Goal: Task Accomplishment & Management: Use online tool/utility

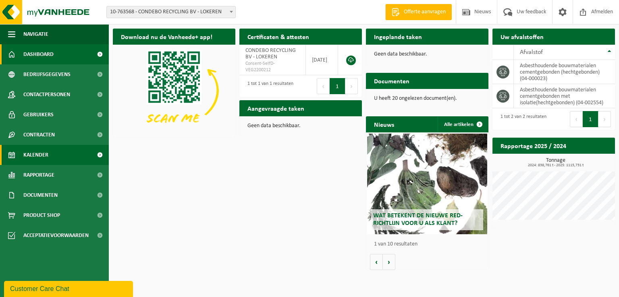
click at [40, 154] on span "Kalender" at bounding box center [35, 155] width 25 height 20
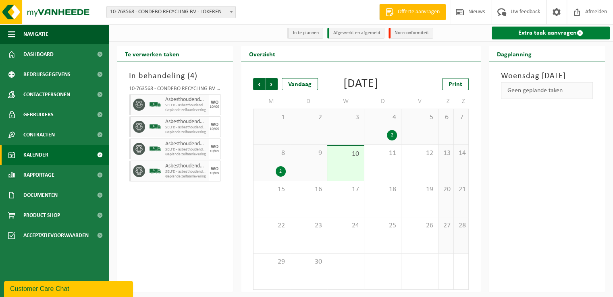
click at [564, 33] on link "Extra taak aanvragen" at bounding box center [550, 33] width 118 height 13
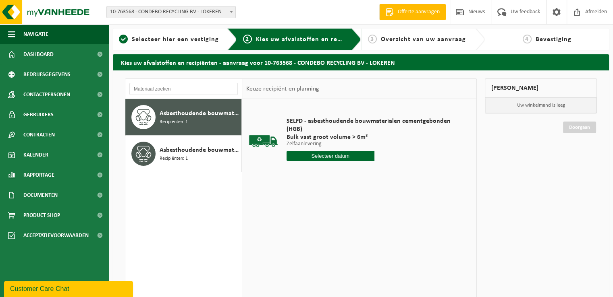
click at [323, 155] on input "text" at bounding box center [330, 156] width 88 height 10
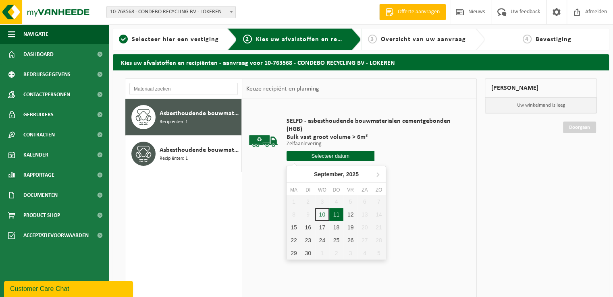
click at [334, 213] on div "11" at bounding box center [336, 214] width 14 height 13
type input "Van 2025-09-11"
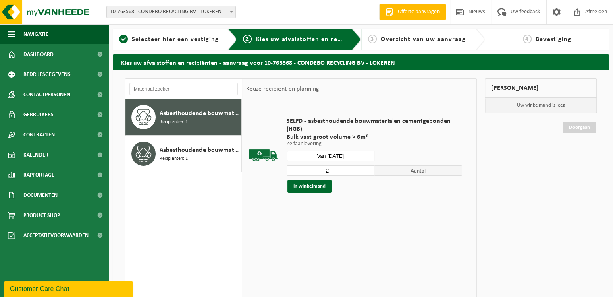
click at [367, 167] on input "2" at bounding box center [330, 171] width 88 height 10
click at [368, 167] on input "3" at bounding box center [330, 171] width 88 height 10
type input "2"
click at [369, 172] on input "2" at bounding box center [330, 171] width 88 height 10
click at [312, 184] on button "In winkelmand" at bounding box center [309, 186] width 44 height 13
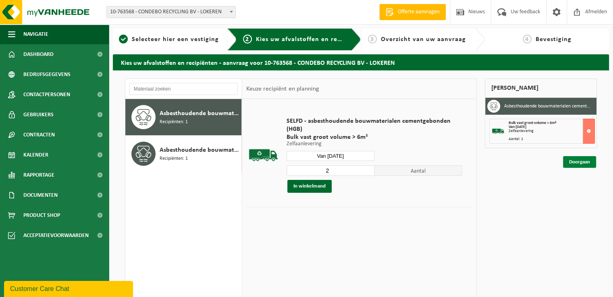
click at [570, 161] on link "Doorgaan" at bounding box center [579, 162] width 33 height 12
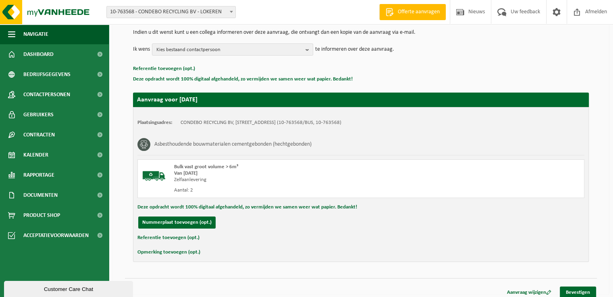
scroll to position [89, 0]
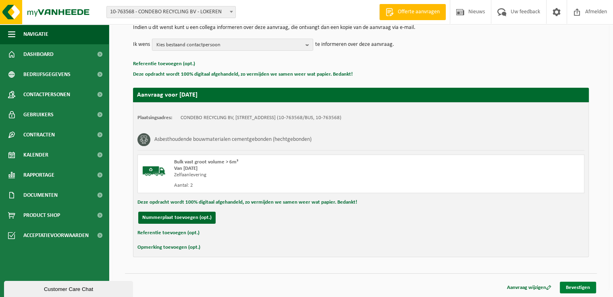
click at [574, 287] on link "Bevestigen" at bounding box center [578, 288] width 36 height 12
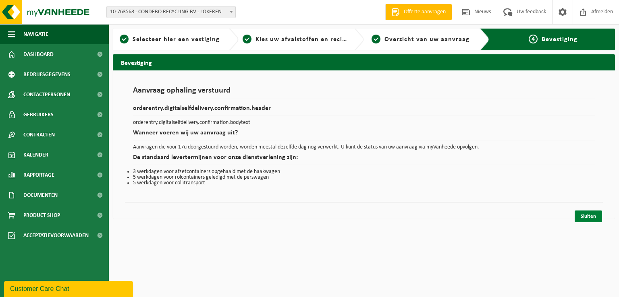
drag, startPoint x: 589, startPoint y: 215, endPoint x: 574, endPoint y: 212, distance: 16.0
click at [589, 215] on link "Sluiten" at bounding box center [587, 217] width 27 height 12
